Goal: Task Accomplishment & Management: Complete application form

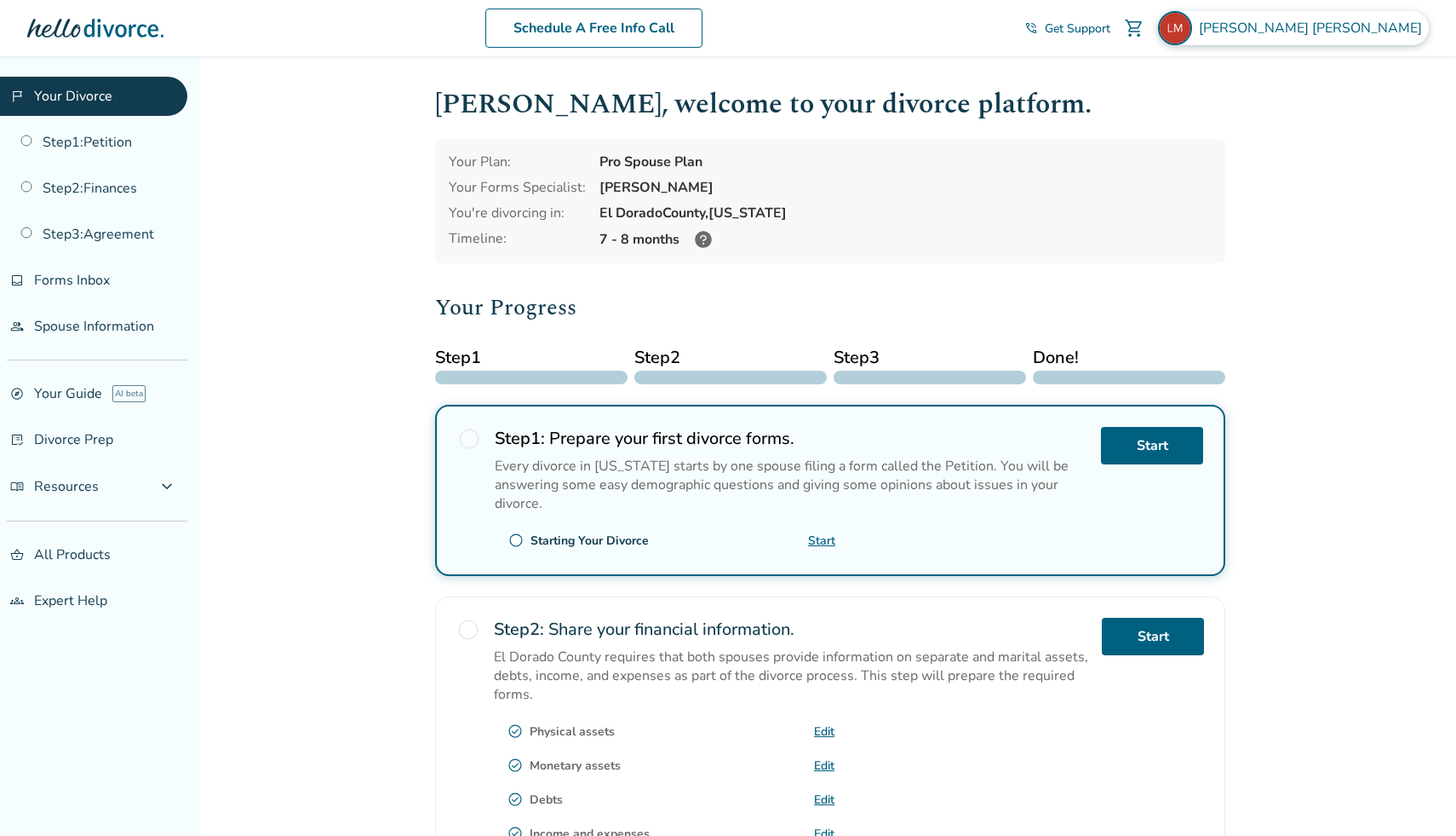
click at [1349, 26] on span "[PERSON_NAME]" at bounding box center [1313, 27] width 230 height 19
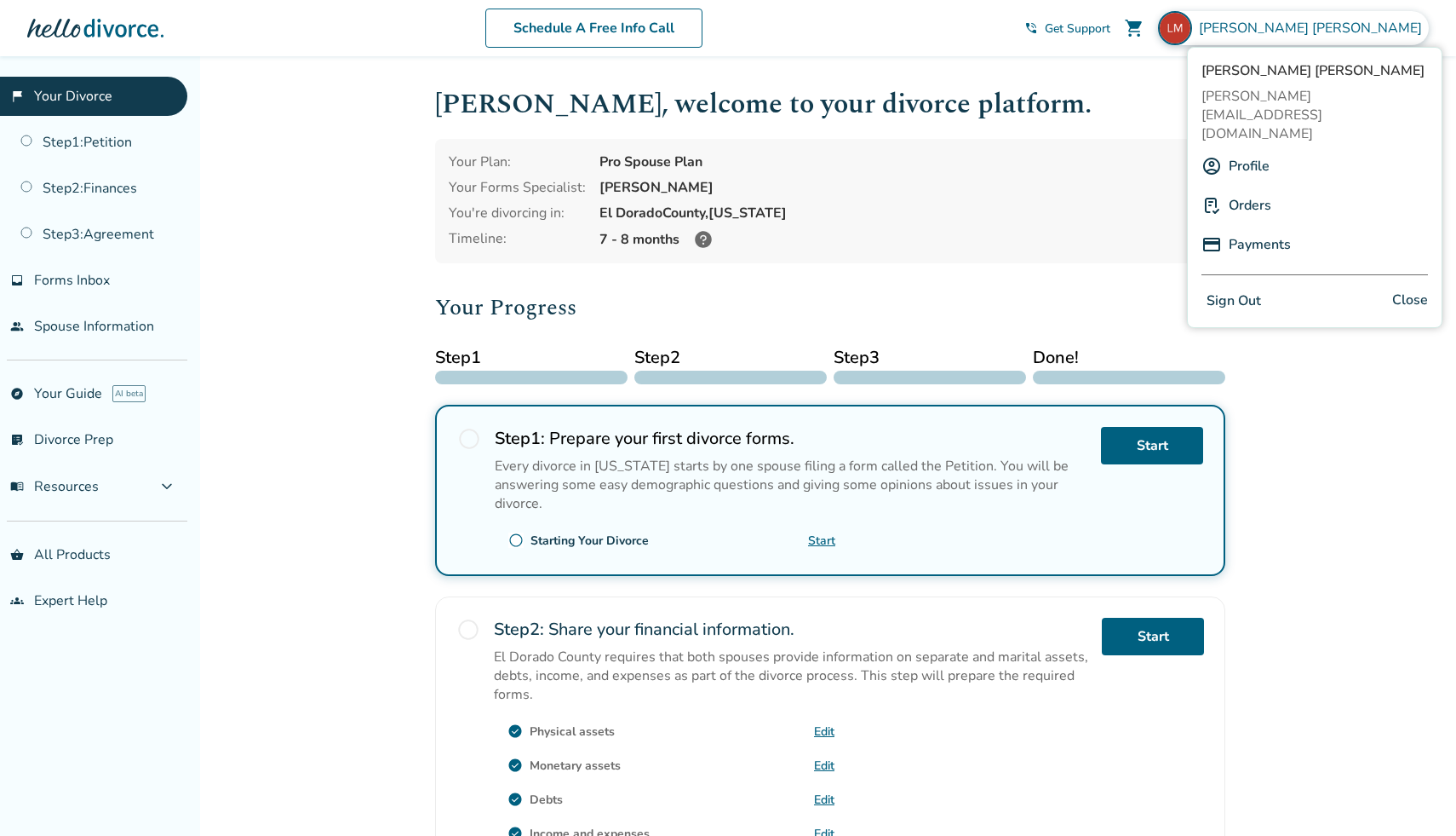
click at [1250, 150] on link "Profile" at bounding box center [1250, 165] width 41 height 32
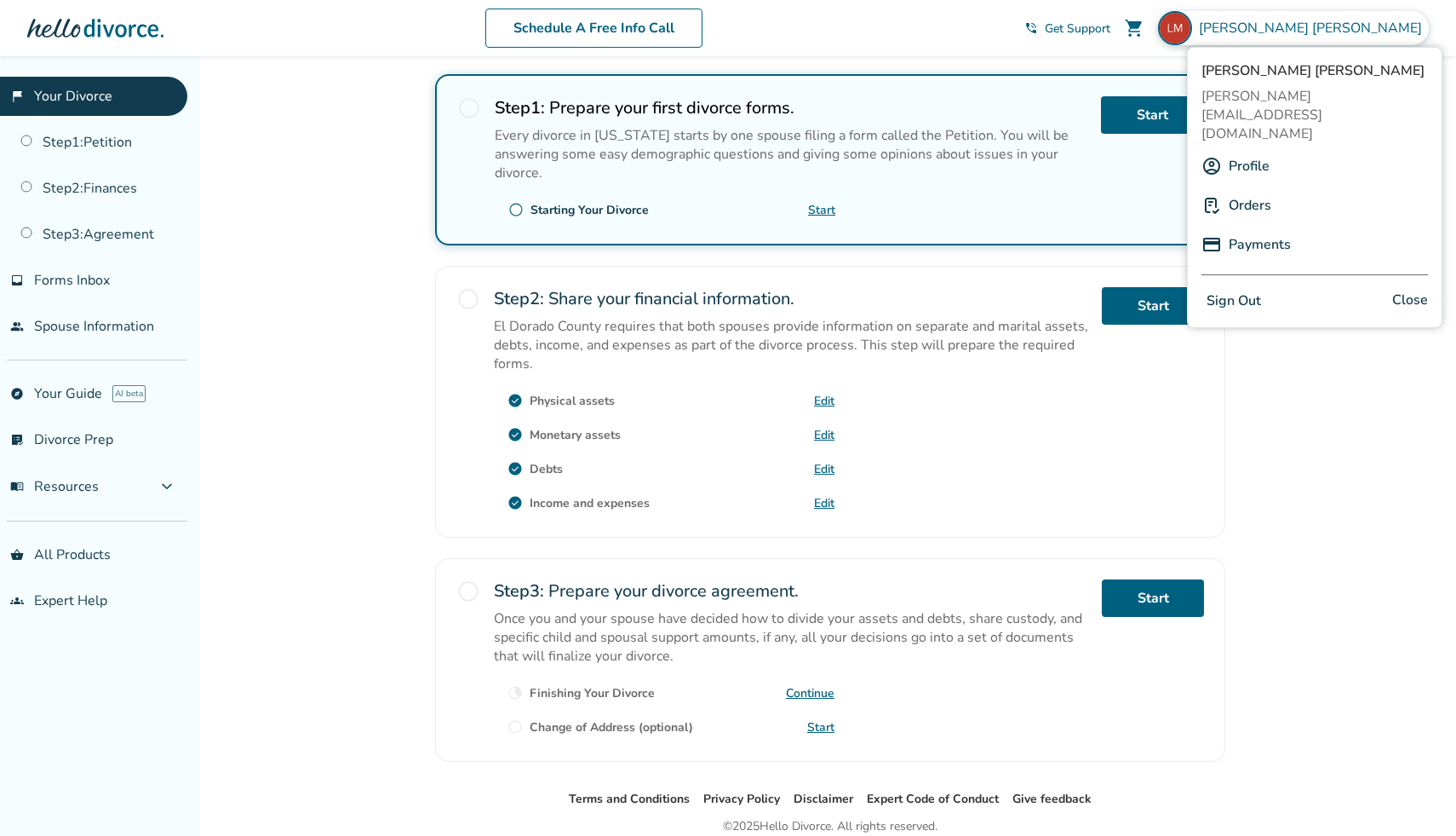
scroll to position [332, 0]
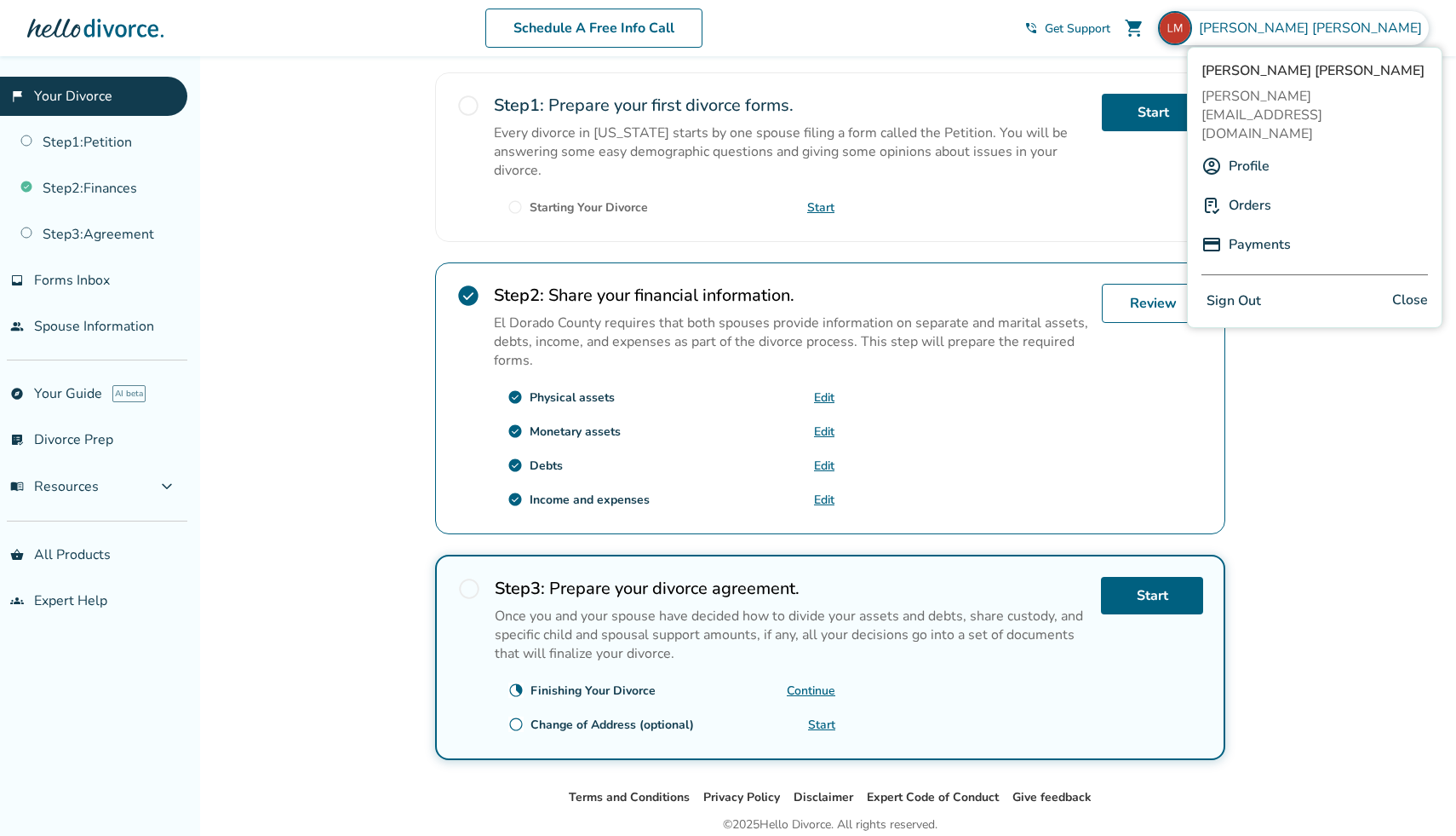
click at [822, 496] on link "Edit" at bounding box center [824, 499] width 21 height 17
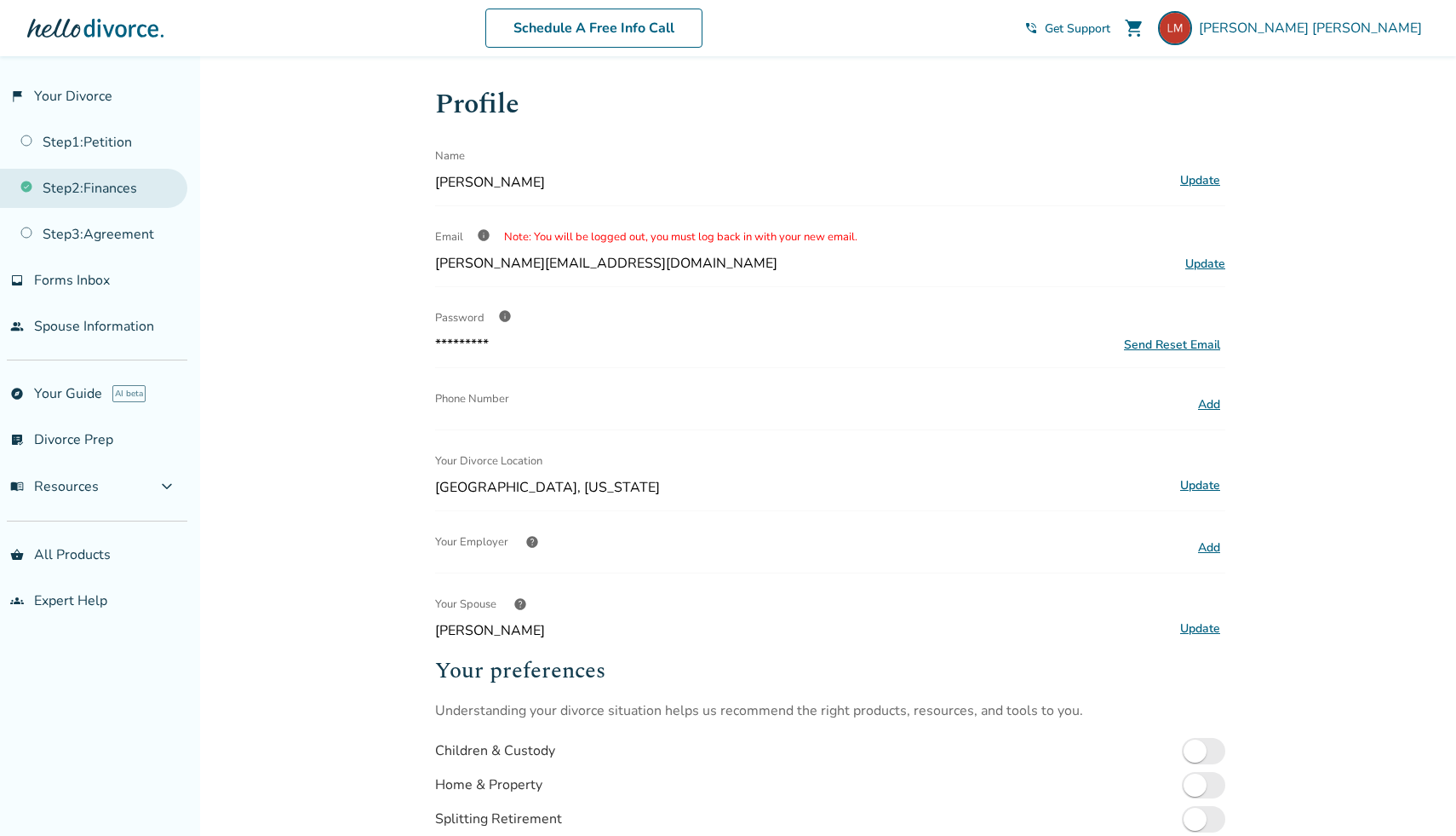
click at [109, 188] on link "Step 2 : Finances" at bounding box center [93, 188] width 187 height 39
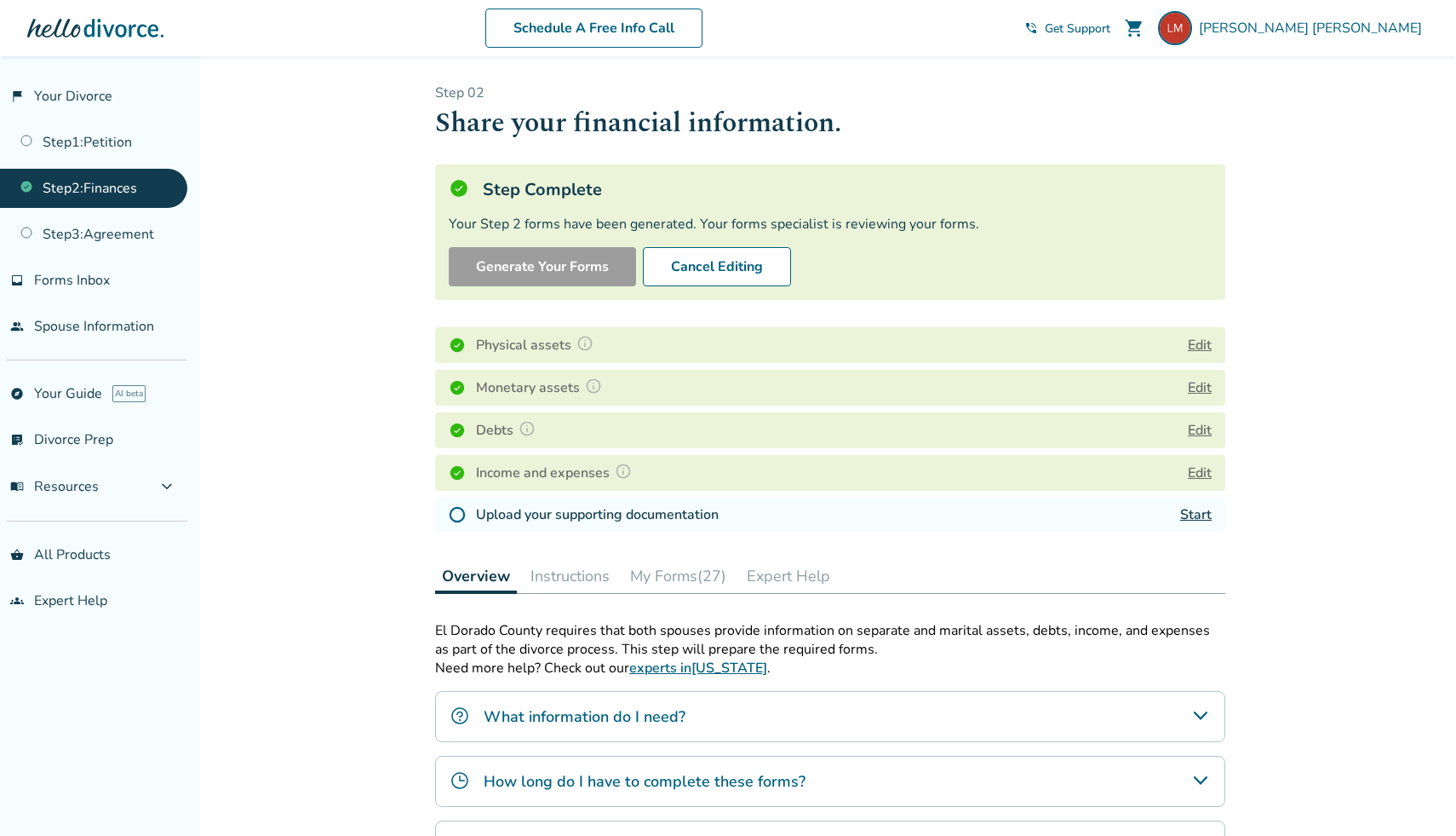
click at [1204, 471] on button "Edit" at bounding box center [1200, 473] width 23 height 21
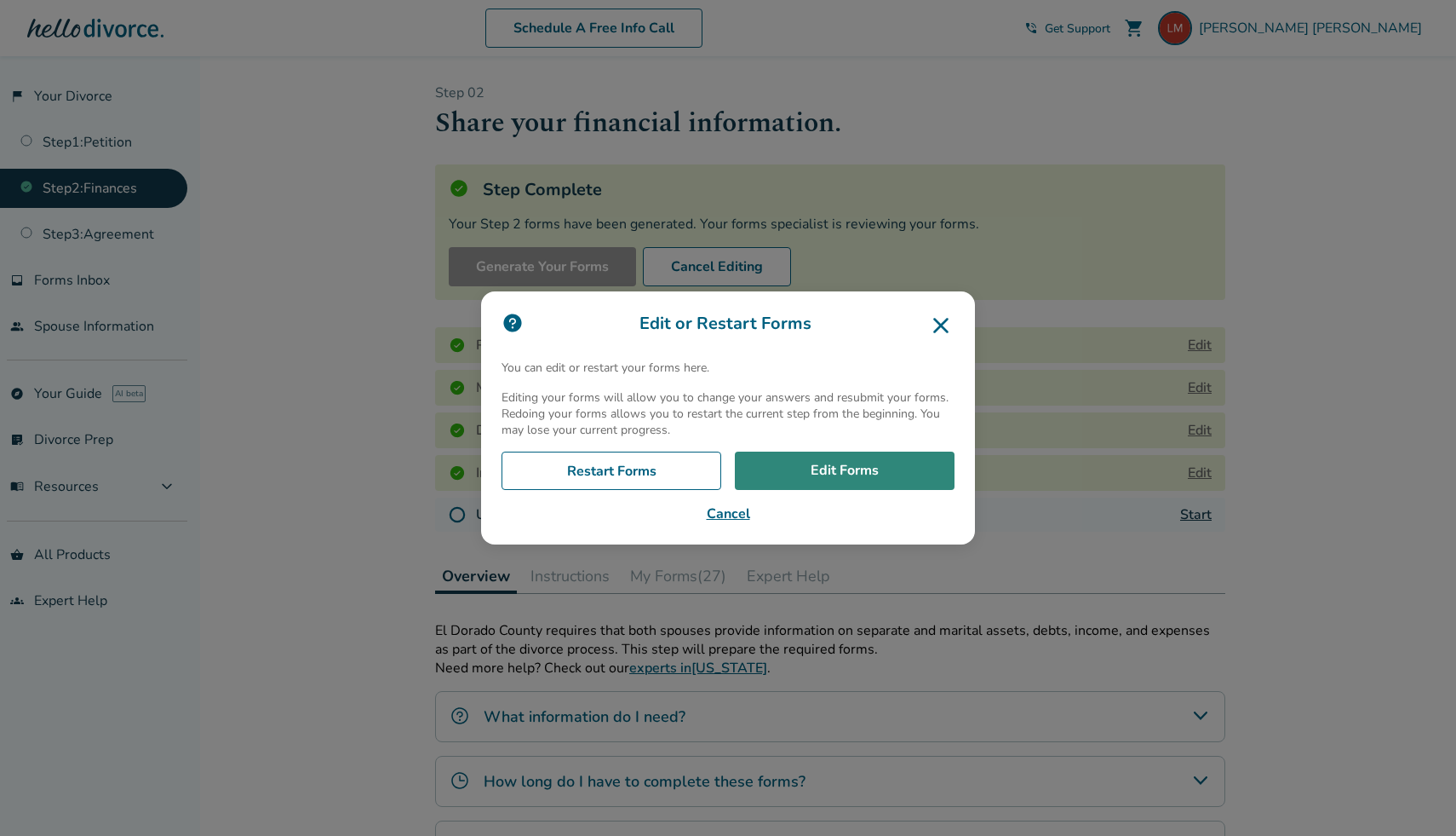
click at [850, 467] on link "Edit Forms" at bounding box center [844, 471] width 220 height 39
